Goal: Find specific page/section: Find specific page/section

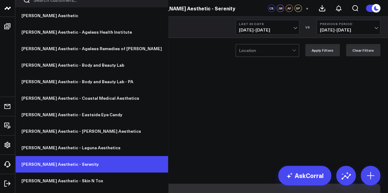
scroll to position [20, 0]
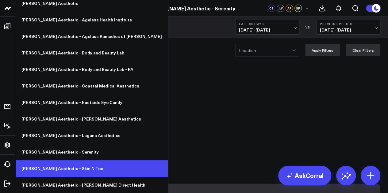
click at [64, 169] on link "[PERSON_NAME] Aesthetic - Skin N Tox" at bounding box center [91, 169] width 153 height 17
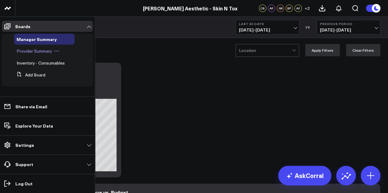
click at [32, 51] on span "Provider Summary" at bounding box center [35, 51] width 36 height 6
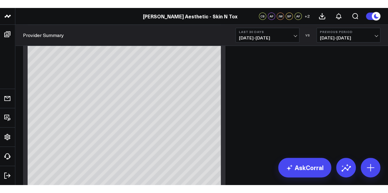
scroll to position [1171, 0]
